Goal: Information Seeking & Learning: Find specific fact

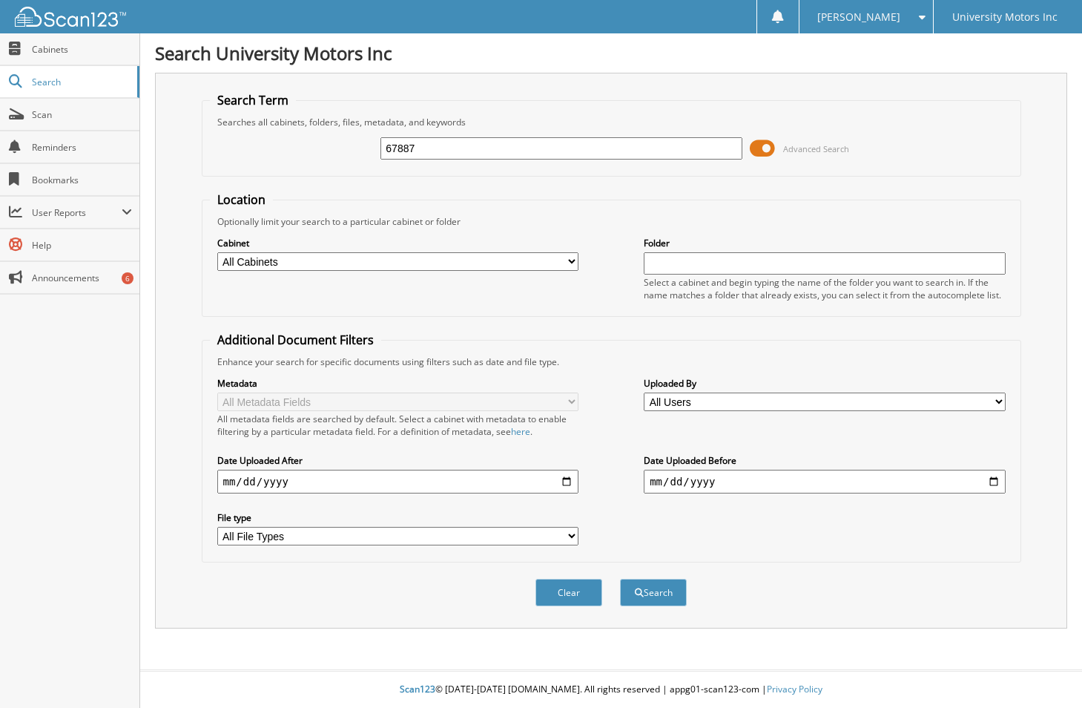
type input "67887"
click at [620, 579] on button "Search" at bounding box center [653, 592] width 67 height 27
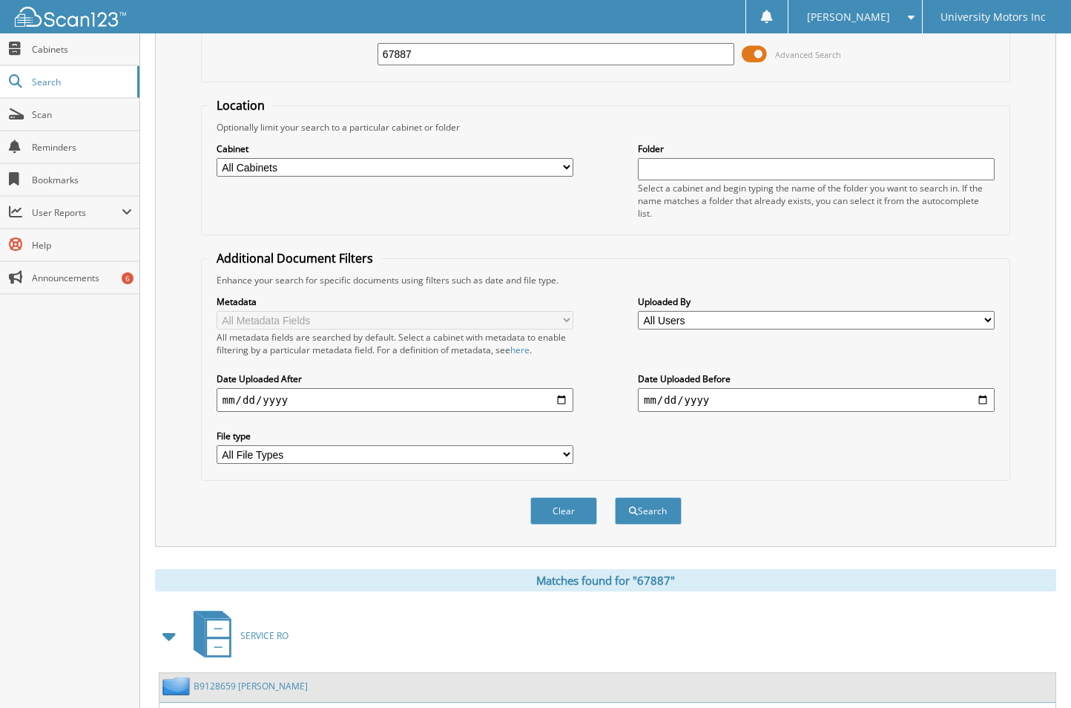
scroll to position [192, 0]
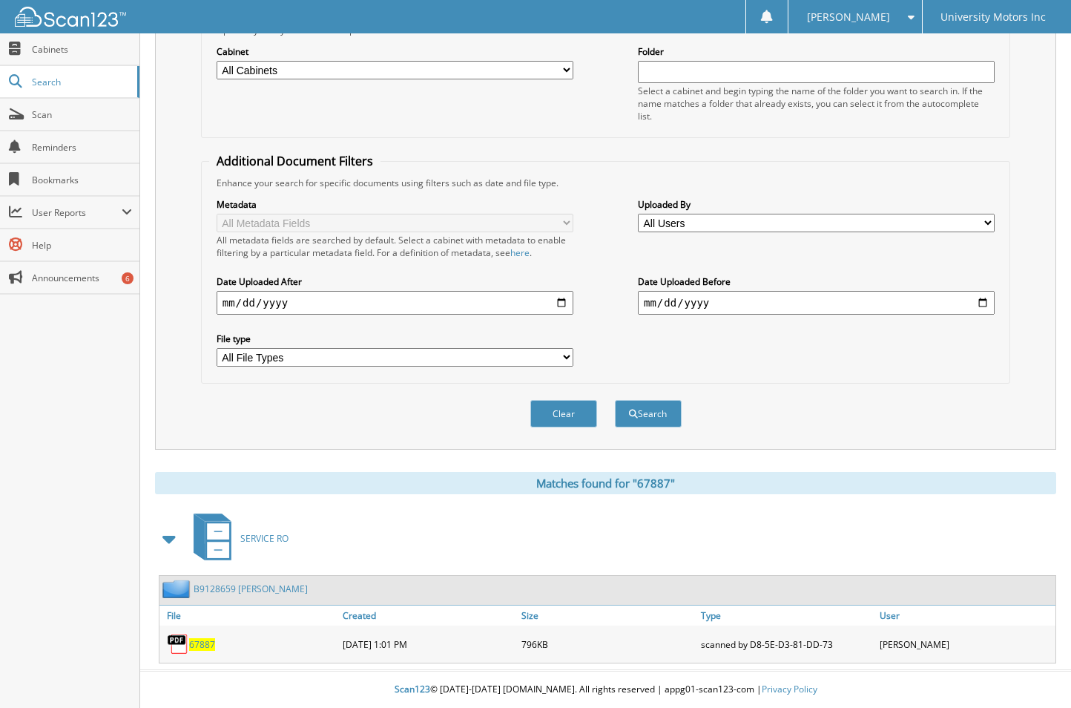
click at [197, 643] on span "67887" at bounding box center [202, 644] width 26 height 13
click at [197, 644] on span "67887" at bounding box center [202, 644] width 26 height 13
